Goal: Task Accomplishment & Management: Manage account settings

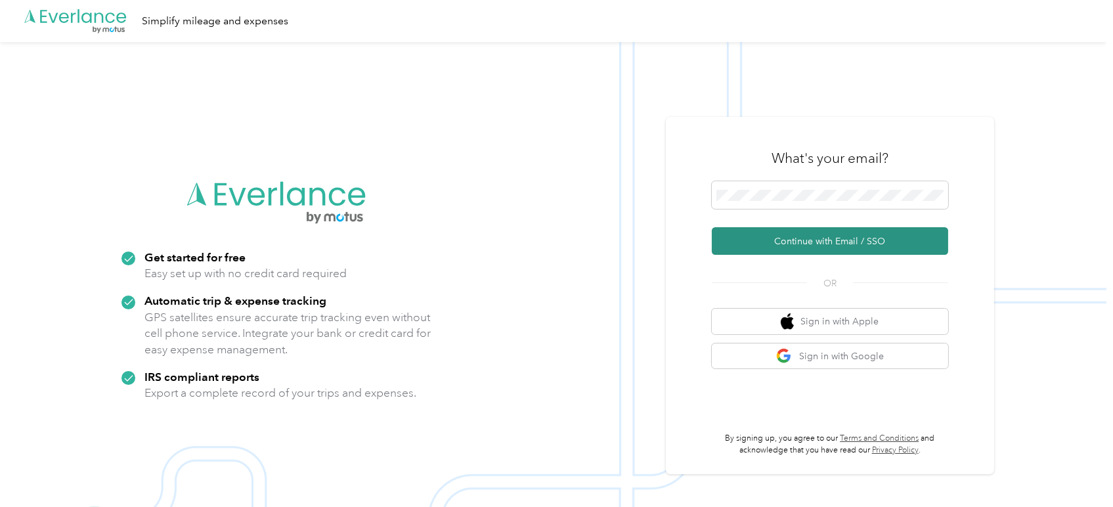
click at [856, 246] on button "Continue with Email / SSO" at bounding box center [830, 241] width 236 height 28
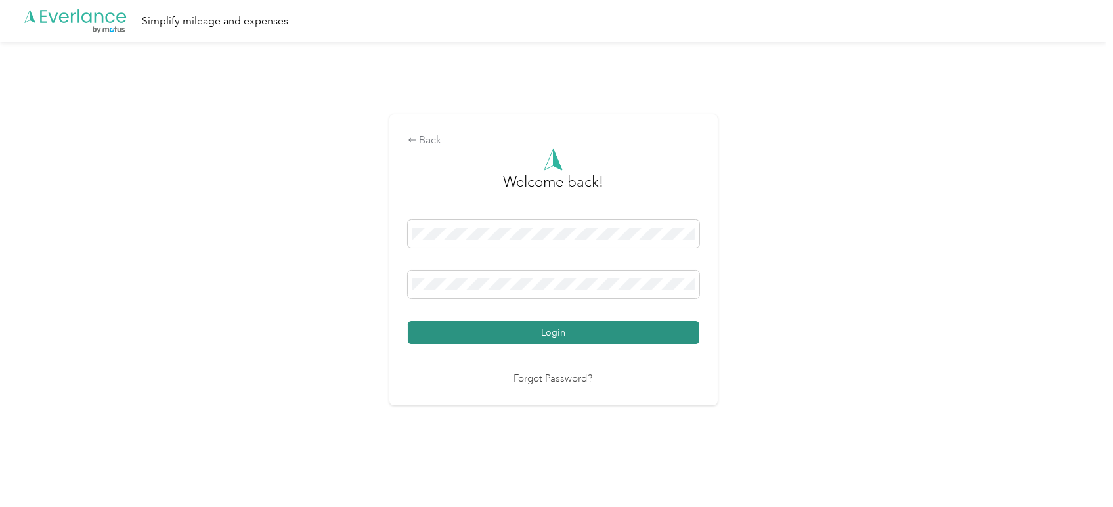
click at [574, 337] on button "Login" at bounding box center [554, 332] width 292 height 23
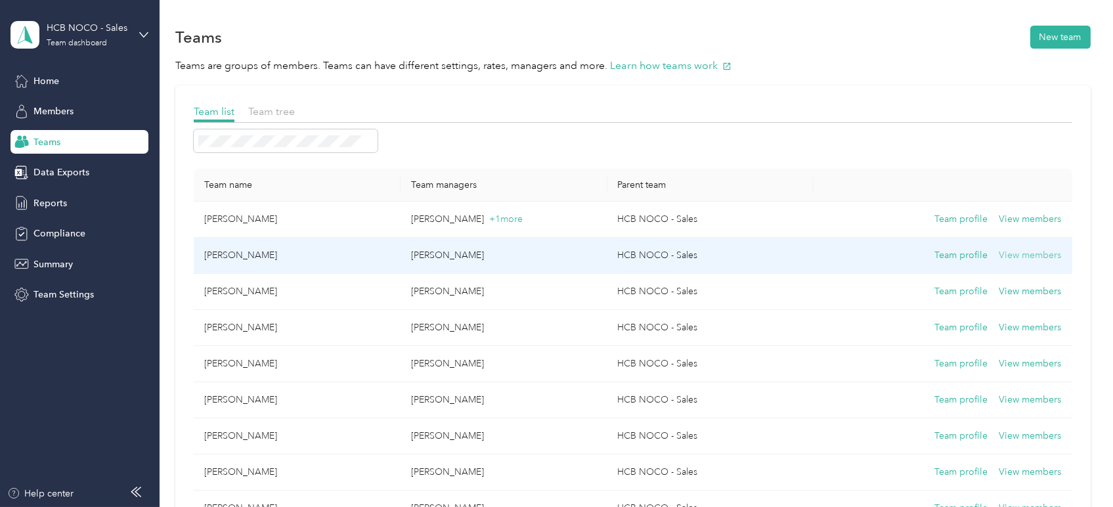
click at [1020, 254] on button "View members" at bounding box center [1030, 255] width 62 height 14
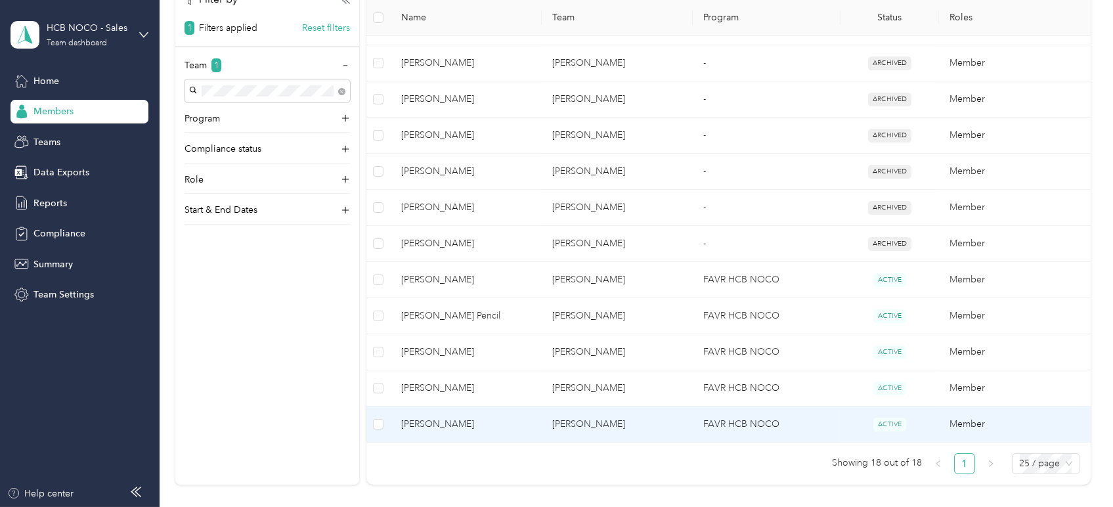
scroll to position [583, 0]
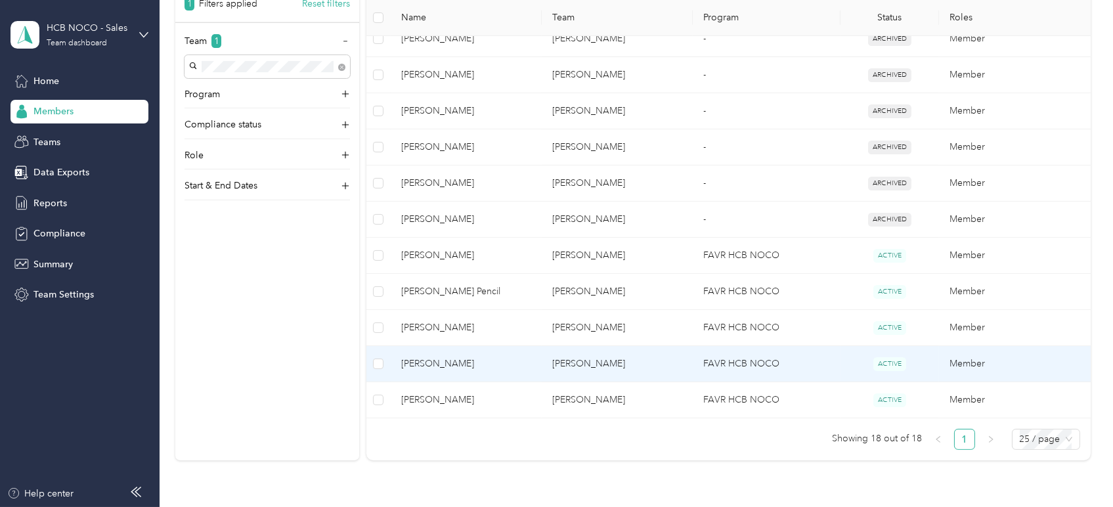
click at [817, 370] on td "FAVR HCB NOCO" at bounding box center [767, 364] width 148 height 36
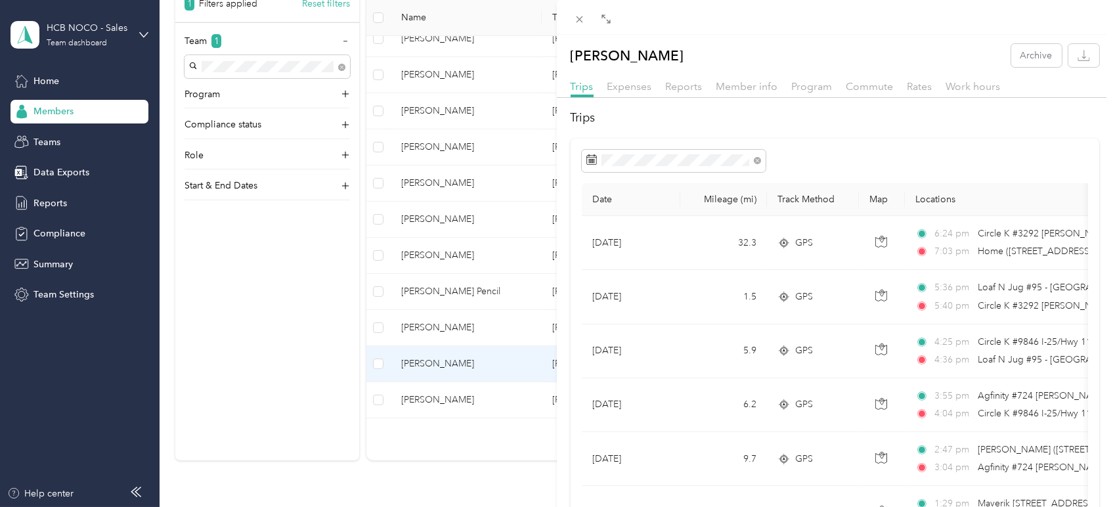
click at [240, 323] on div "[PERSON_NAME] Archive Trips Expenses Reports Member info Program Commute Rates …" at bounding box center [556, 253] width 1113 height 507
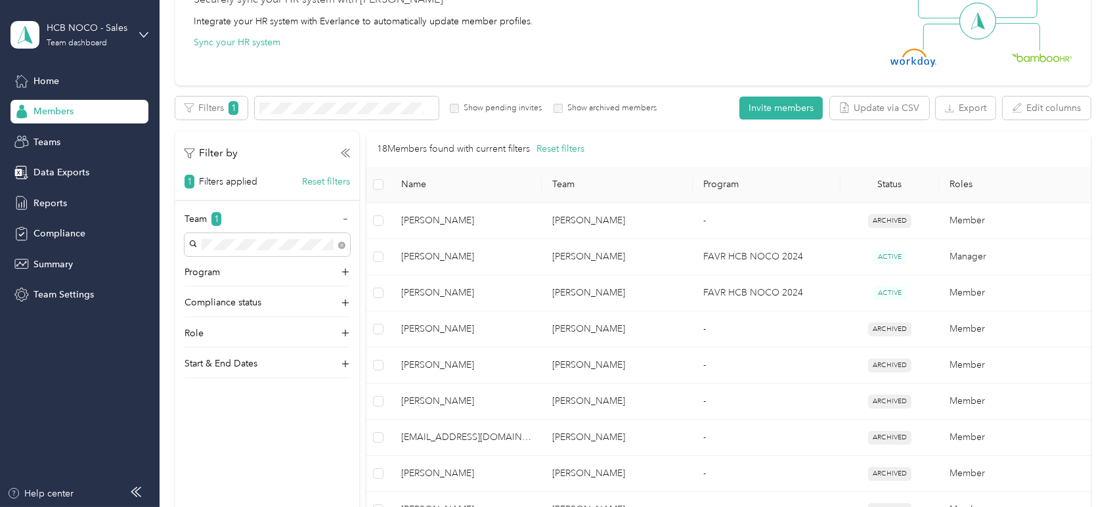
scroll to position [146, 0]
